Goal: Check status: Check status

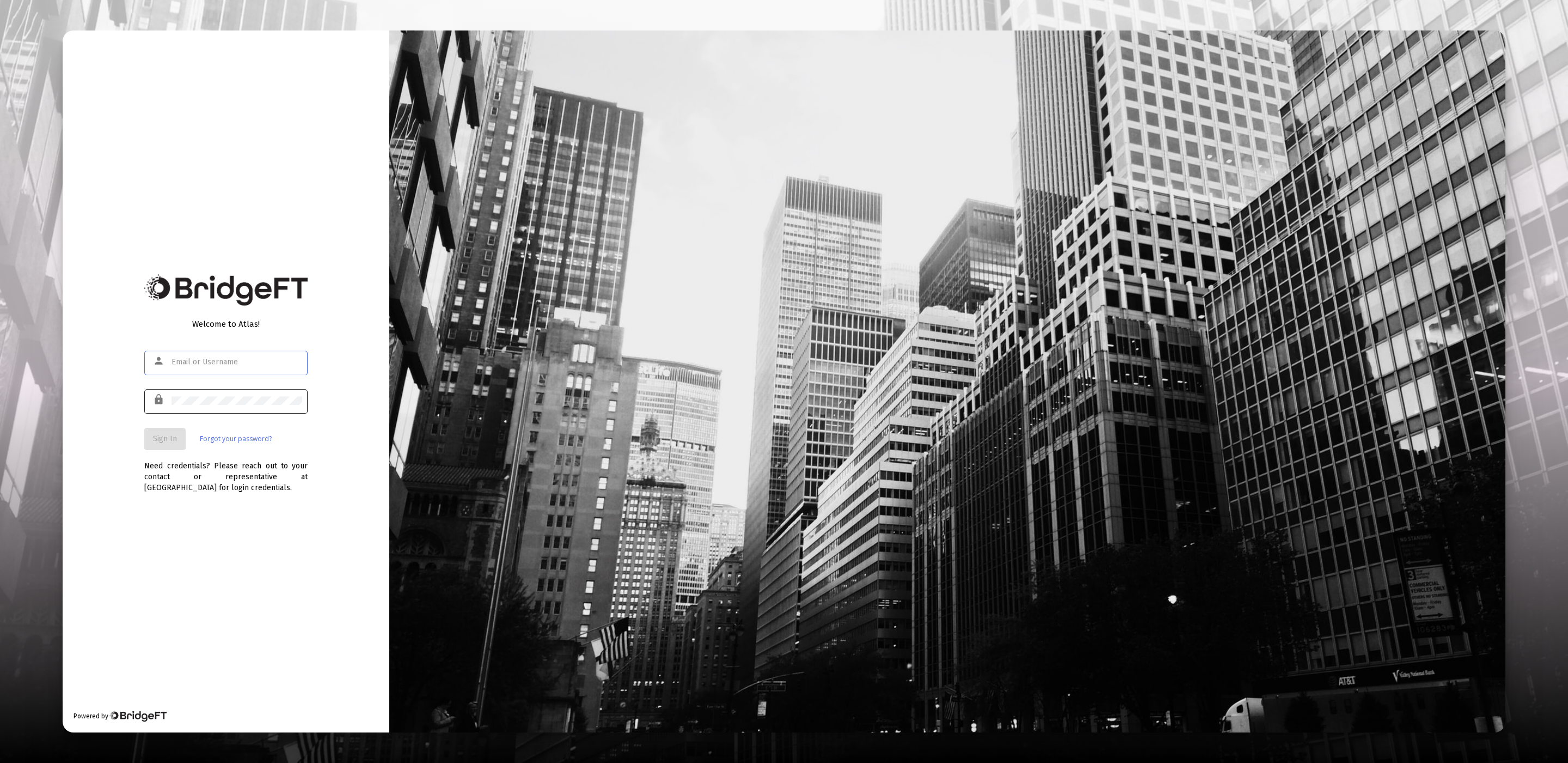
type input "[EMAIL_ADDRESS][DOMAIN_NAME]"
click at [166, 430] on button "Sign In" at bounding box center [165, 439] width 41 height 22
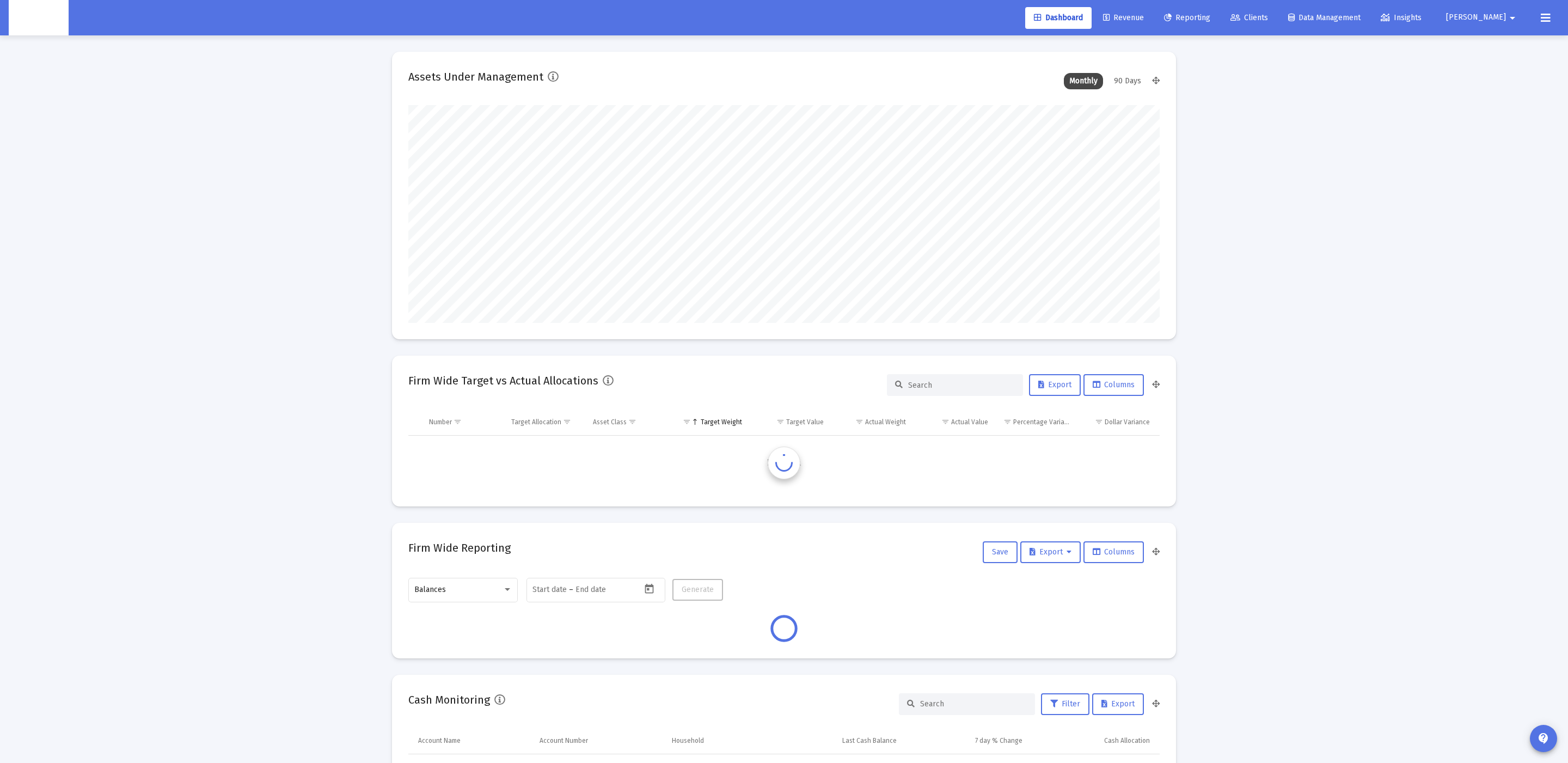
scroll to position [217, 405]
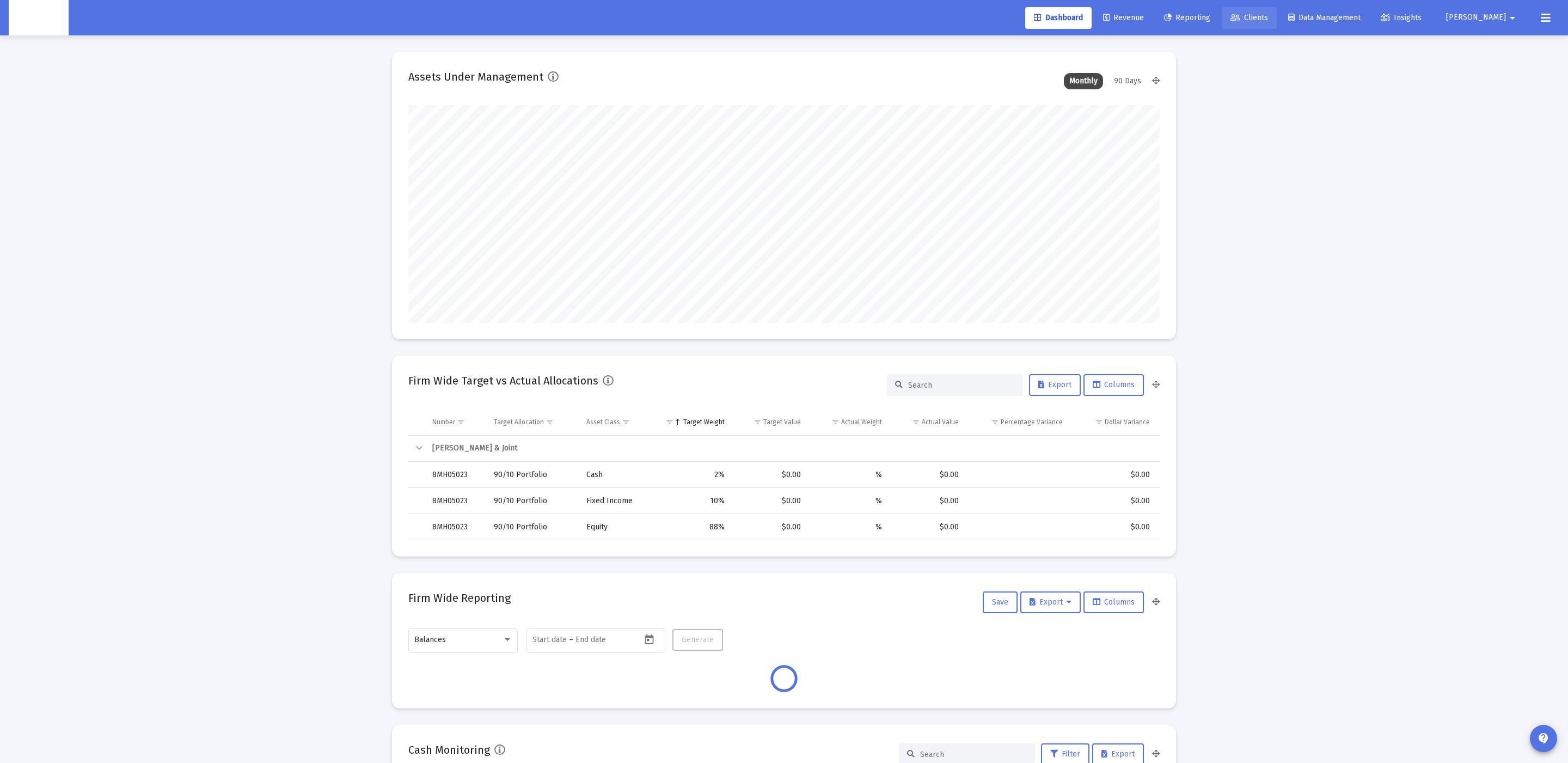
click at [1241, 15] on icon at bounding box center [1235, 18] width 10 height 8
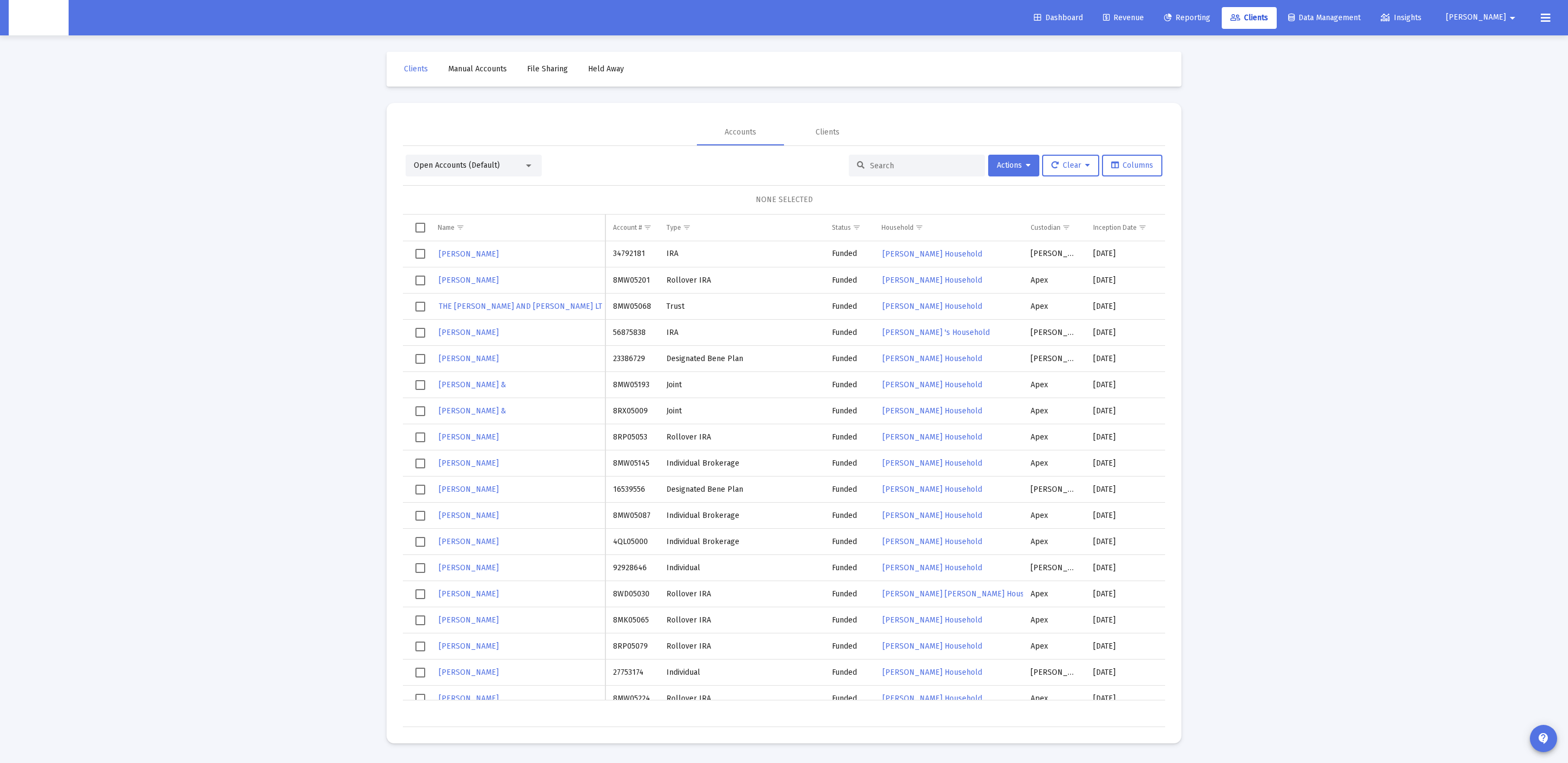
drag, startPoint x: 937, startPoint y: 195, endPoint x: 921, endPoint y: 174, distance: 26.4
click at [929, 187] on div "NONE SELECTED" at bounding box center [784, 200] width 762 height 29
click at [921, 173] on div at bounding box center [917, 166] width 136 height 22
click at [920, 167] on input at bounding box center [923, 166] width 107 height 9
paste input "636365067"
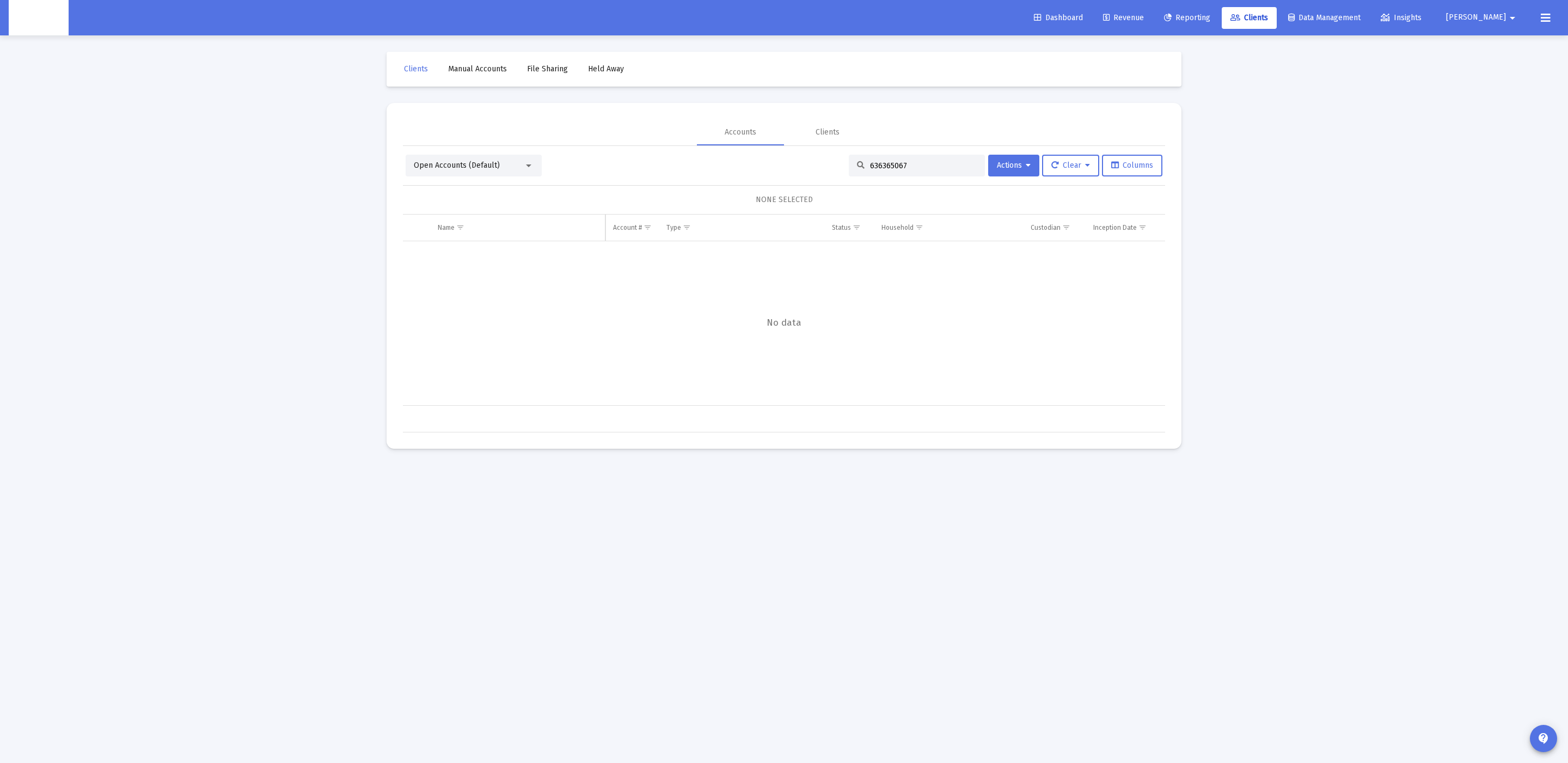
click at [474, 157] on div "Open Accounts (Default)" at bounding box center [474, 166] width 136 height 22
click at [474, 166] on span "Open Accounts (Default)" at bounding box center [457, 165] width 86 height 9
click at [477, 194] on span "Closed Accounts" at bounding box center [469, 189] width 111 height 23
click at [932, 163] on input "636365067" at bounding box center [923, 166] width 107 height 9
type input "636365067"
